Goal: Find specific page/section: Find specific page/section

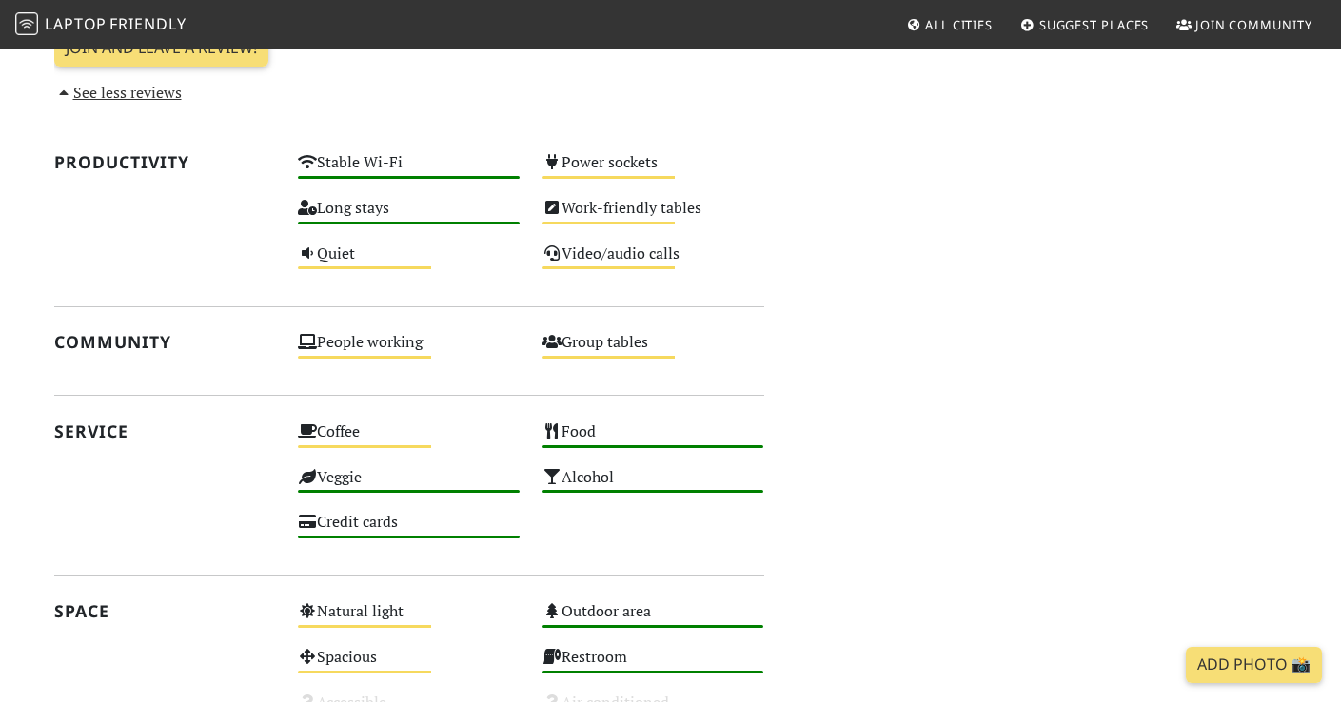
scroll to position [931, 0]
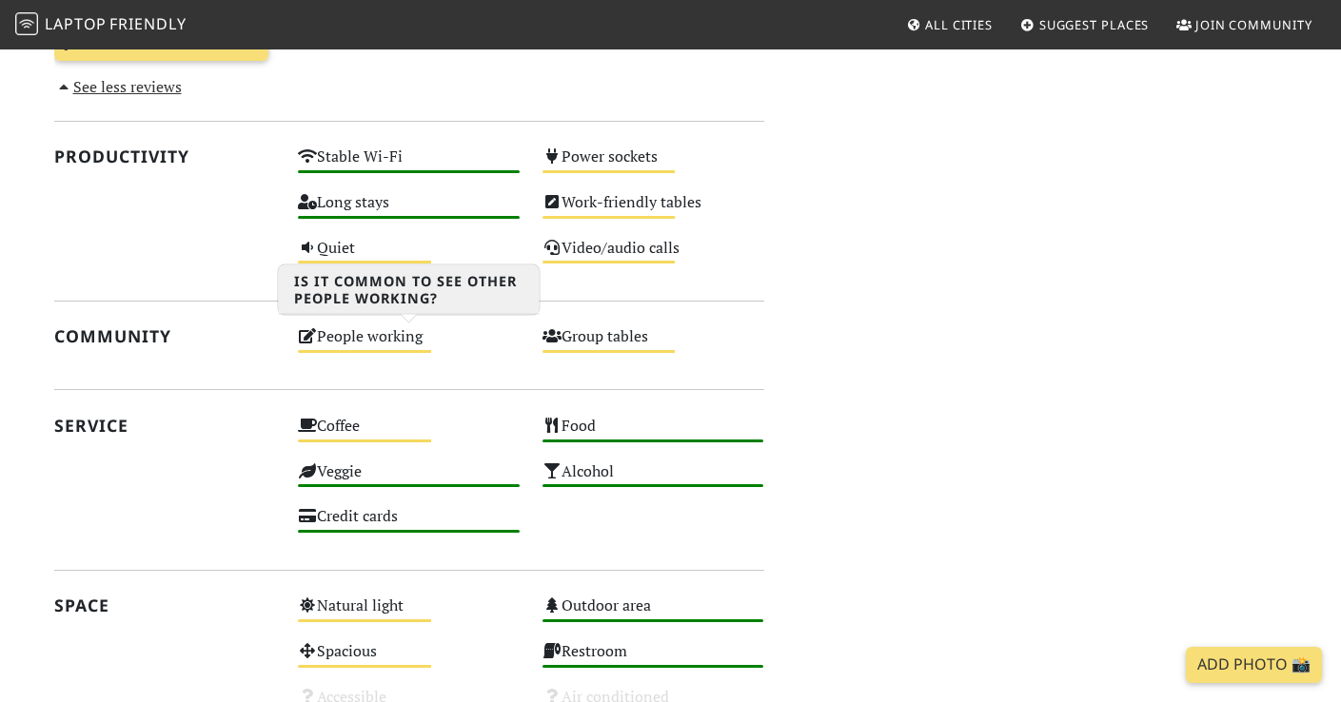
click at [362, 331] on div "People working Medium" at bounding box center [408, 346] width 245 height 46
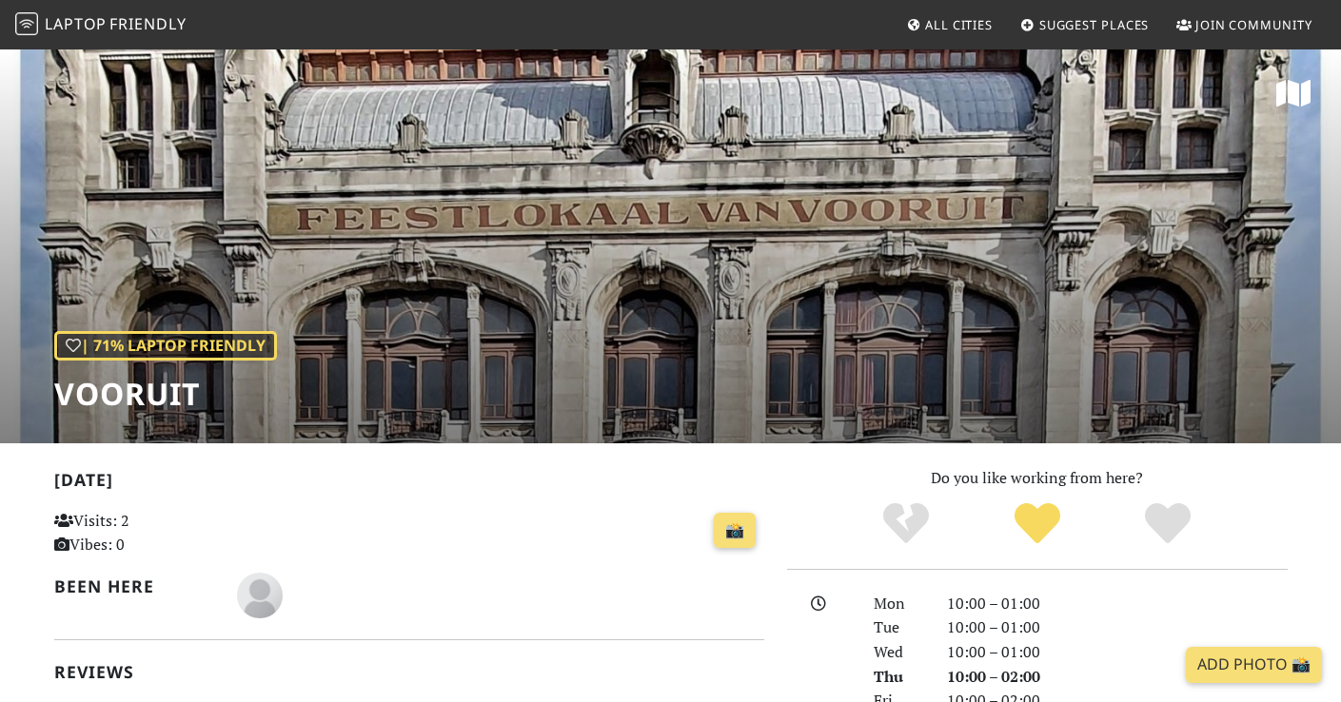
scroll to position [931, 0]
